Goal: Task Accomplishment & Management: Manage account settings

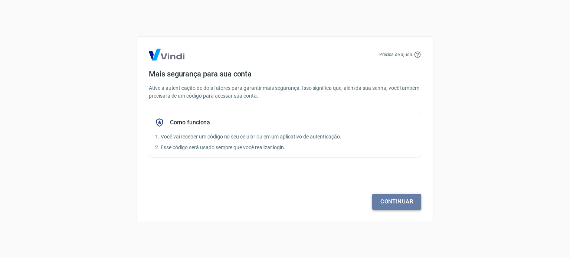
click at [395, 200] on link "Continuar" at bounding box center [396, 202] width 49 height 16
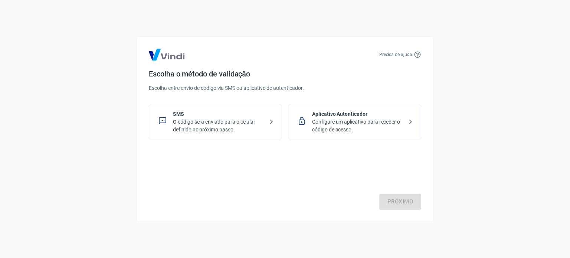
click at [271, 117] on icon at bounding box center [271, 121] width 9 height 9
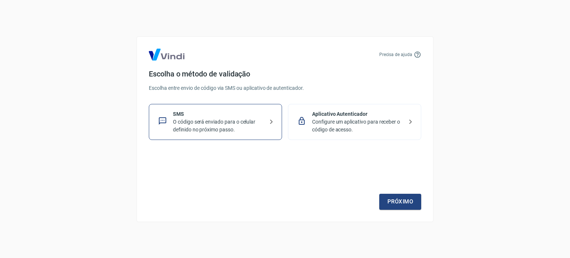
click at [409, 121] on icon at bounding box center [410, 121] width 9 height 9
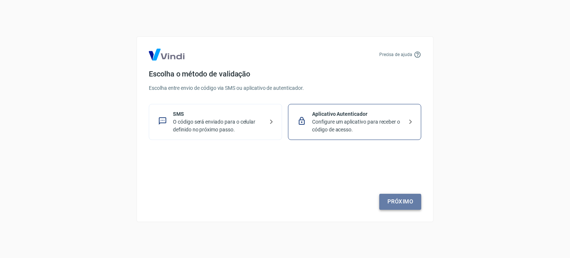
click at [404, 203] on link "Próximo" at bounding box center [400, 202] width 42 height 16
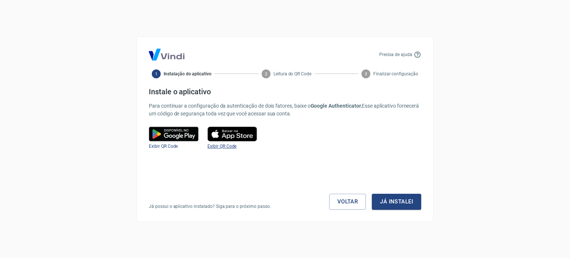
click at [236, 148] on span "Exibir QR Code" at bounding box center [221, 146] width 29 height 5
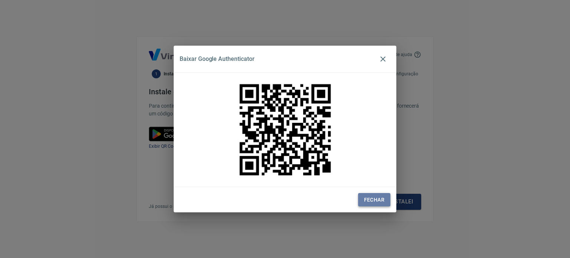
click at [370, 203] on button "Fechar" at bounding box center [374, 200] width 32 height 14
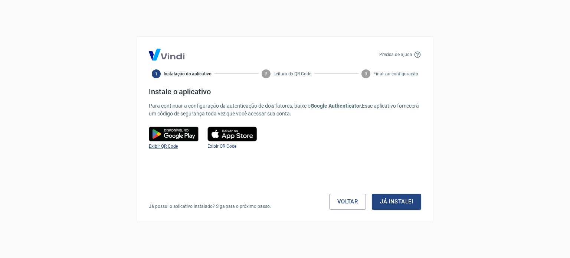
click at [168, 145] on span "Exibir QR Code" at bounding box center [163, 146] width 29 height 5
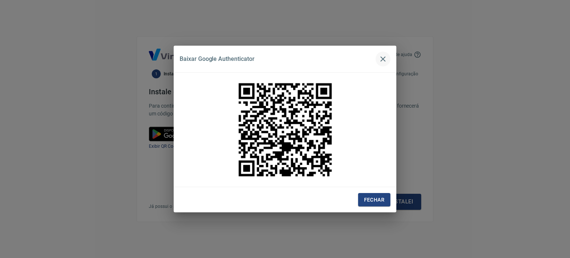
click at [385, 58] on icon "button" at bounding box center [383, 59] width 9 height 9
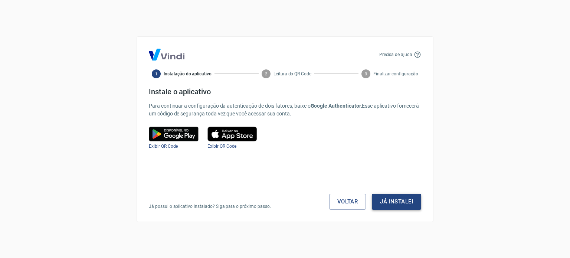
click at [401, 202] on button "Já instalei" at bounding box center [396, 202] width 49 height 16
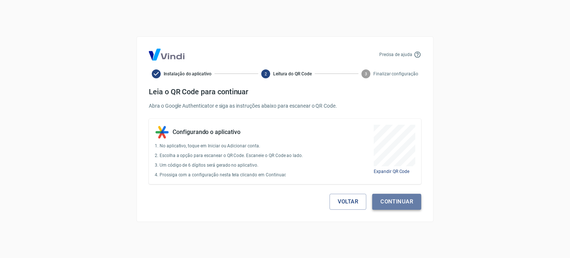
click at [412, 201] on button "Continuar" at bounding box center [396, 202] width 49 height 16
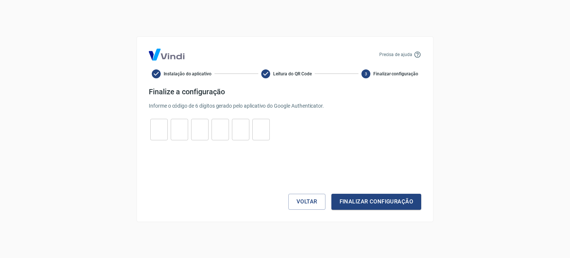
click at [163, 135] on input "tel" at bounding box center [158, 129] width 17 height 16
type input "0"
type input "8"
type input "2"
type input "4"
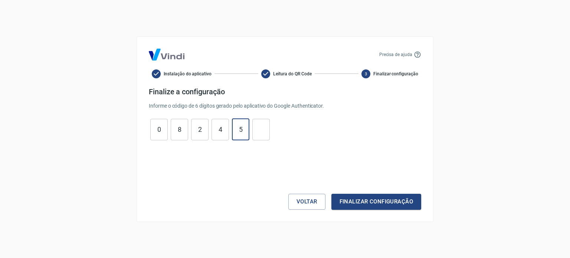
type input "5"
type input "2"
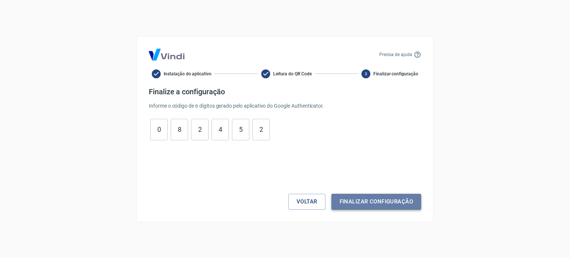
click at [394, 204] on button "Finalizar configuração" at bounding box center [376, 202] width 90 height 16
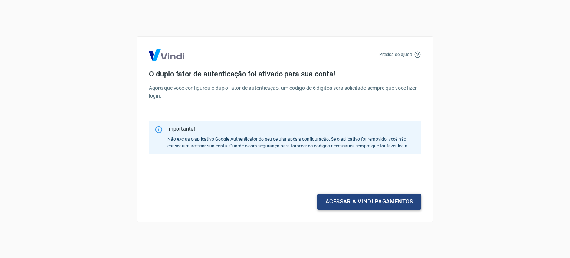
click at [386, 199] on link "Acessar a Vindi pagamentos" at bounding box center [369, 202] width 104 height 16
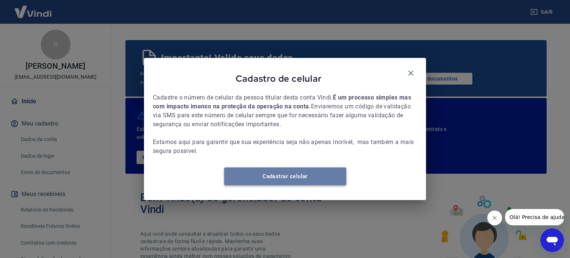
click at [315, 180] on link "Cadastrar celular" at bounding box center [285, 176] width 122 height 18
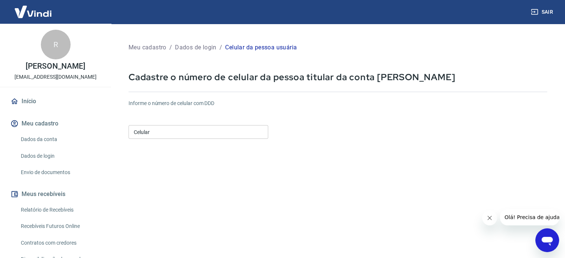
click at [177, 138] on input "Celular" at bounding box center [198, 132] width 140 height 14
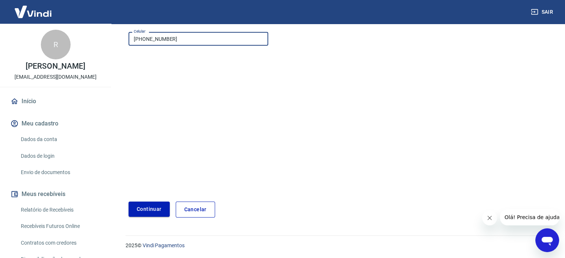
type input "[PHONE_NUMBER]"
click at [157, 207] on button "Continuar" at bounding box center [148, 209] width 41 height 15
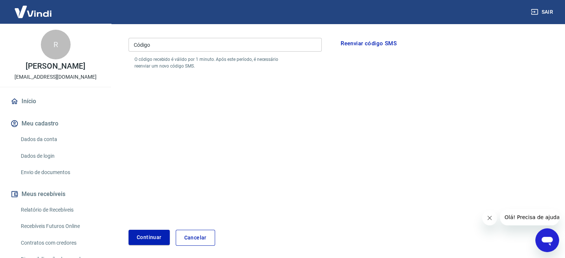
click at [166, 49] on input "Código" at bounding box center [224, 45] width 193 height 14
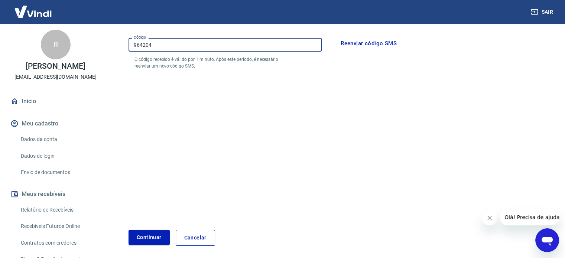
scroll to position [121, 0]
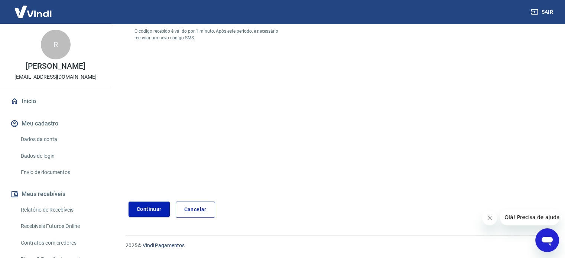
type input "964204"
click at [148, 210] on button "Continuar" at bounding box center [148, 209] width 41 height 15
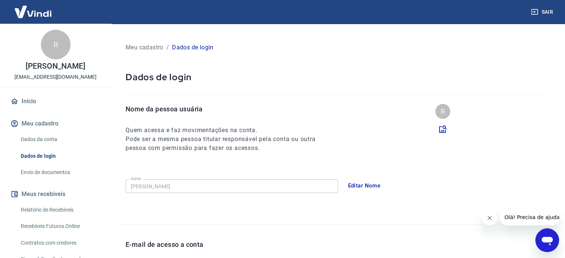
click at [360, 184] on button "Editar Nome" at bounding box center [364, 186] width 41 height 16
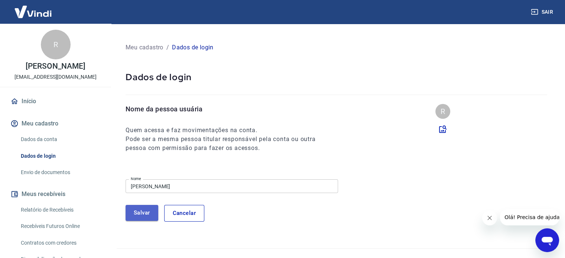
click at [141, 211] on button "Salvar" at bounding box center [141, 213] width 33 height 16
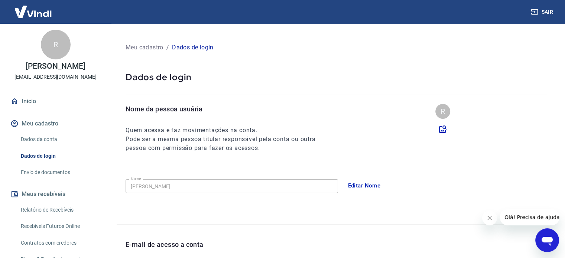
scroll to position [37, 0]
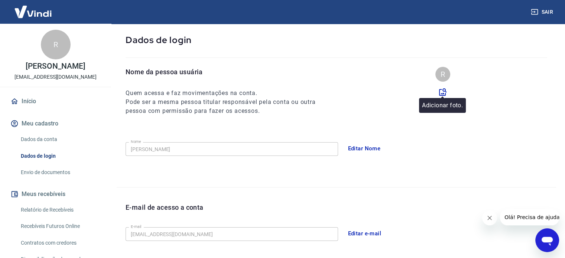
click at [442, 91] on icon at bounding box center [442, 91] width 7 height 7
click at [0, 0] on input "file" at bounding box center [0, 0] width 0 height 0
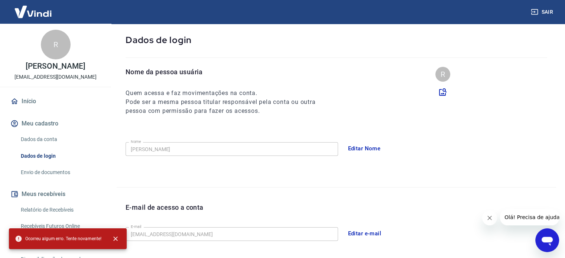
click at [439, 73] on div "R" at bounding box center [442, 74] width 15 height 15
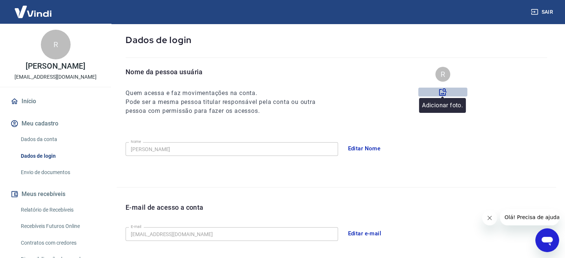
click at [441, 90] on icon at bounding box center [442, 92] width 9 height 9
click at [0, 0] on input "file" at bounding box center [0, 0] width 0 height 0
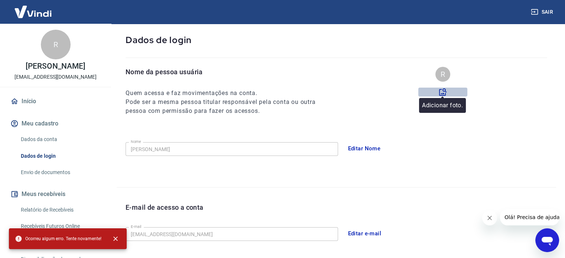
click at [439, 91] on icon at bounding box center [442, 91] width 7 height 7
click at [0, 0] on input "file" at bounding box center [0, 0] width 0 height 0
click at [114, 237] on icon "close" at bounding box center [115, 238] width 7 height 7
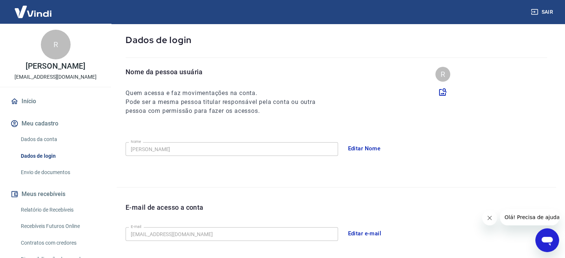
click at [40, 154] on link "Dados de login" at bounding box center [60, 155] width 84 height 15
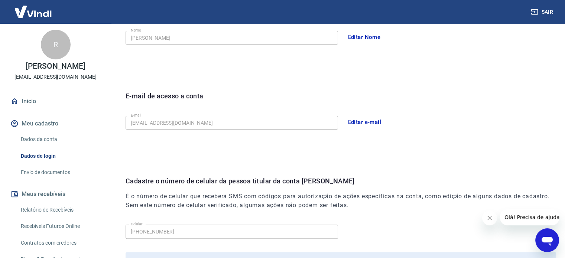
scroll to position [217, 0]
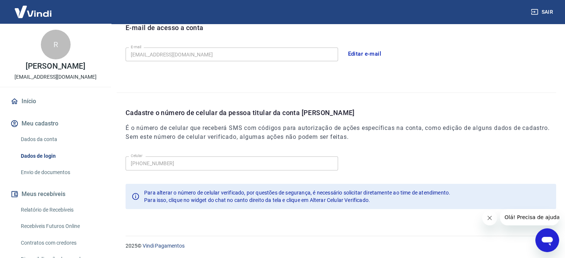
click at [491, 215] on icon "Fechar mensagem da empresa" at bounding box center [489, 218] width 6 height 6
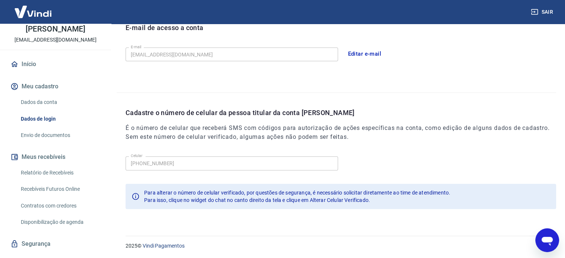
scroll to position [53, 0]
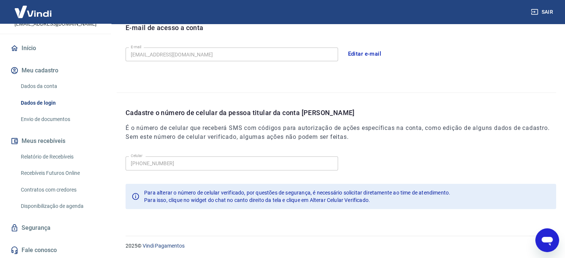
click at [49, 86] on link "Dados da conta" at bounding box center [60, 86] width 84 height 15
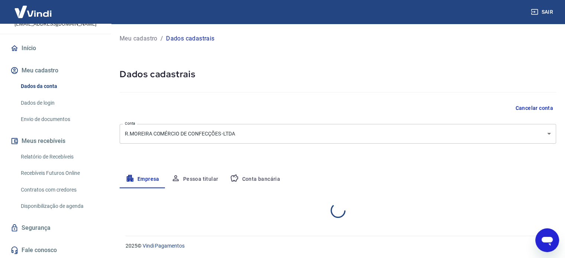
select select "RO"
select select "business"
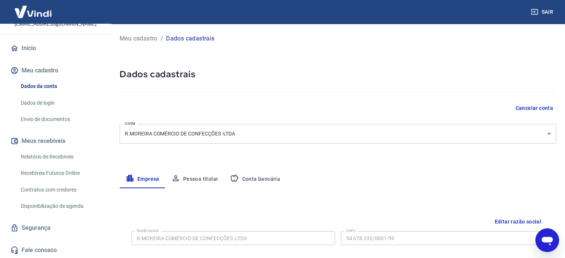
click at [50, 157] on link "Relatório de Recebíveis" at bounding box center [60, 156] width 84 height 15
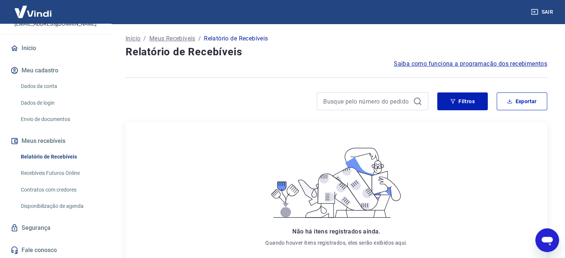
click at [50, 169] on link "Recebíveis Futuros Online" at bounding box center [60, 173] width 84 height 15
